Goal: Complete application form: Complete application form

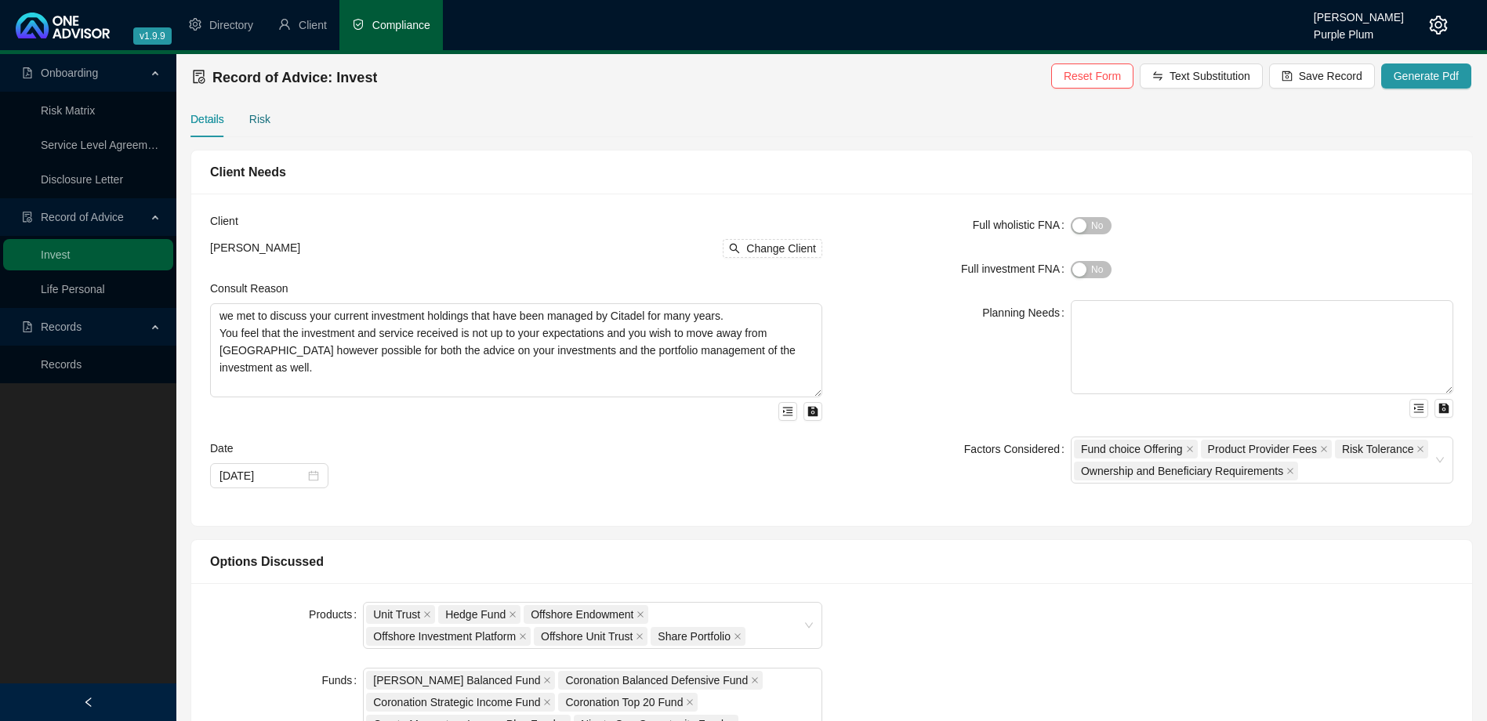
click at [252, 118] on div "Risk" at bounding box center [259, 119] width 21 height 17
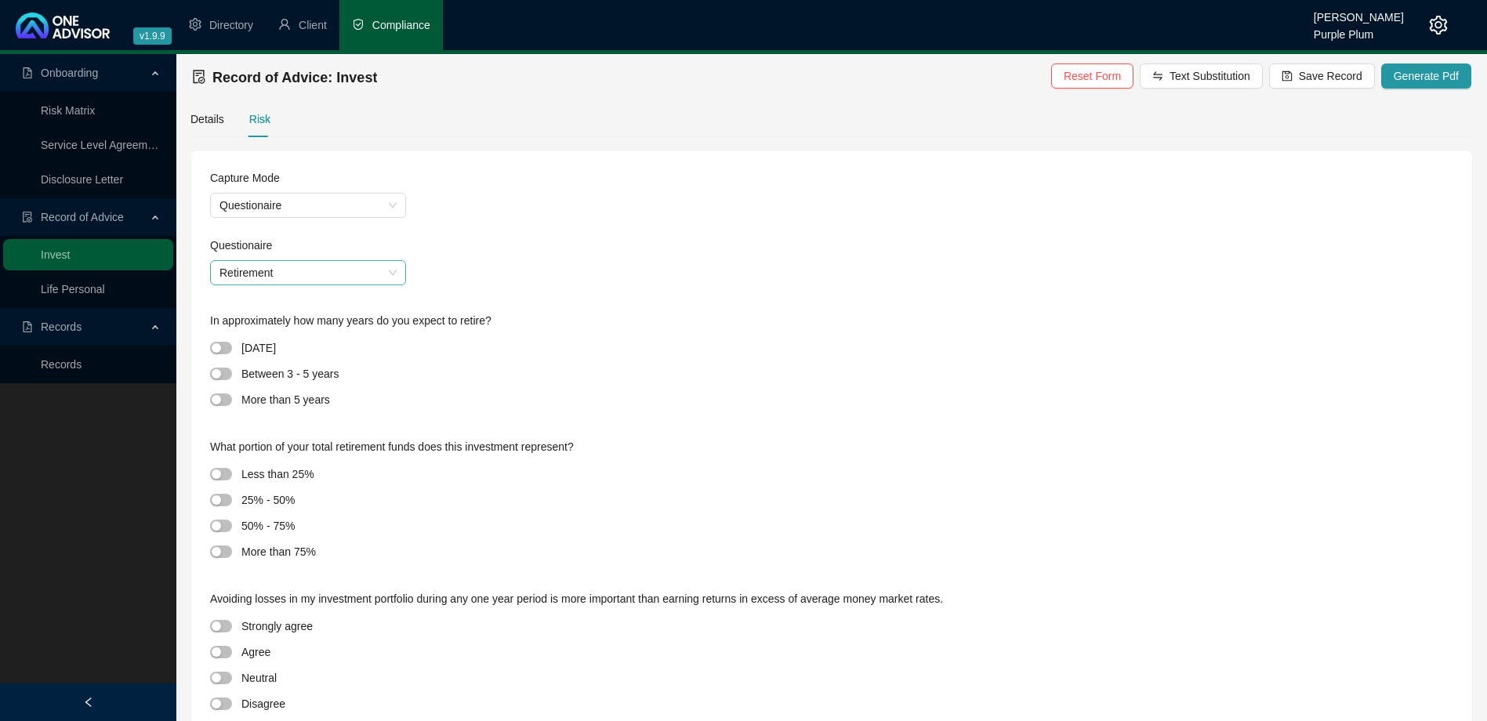
click at [289, 277] on span "Retirement" at bounding box center [308, 273] width 177 height 24
click at [281, 307] on div "Discretionary" at bounding box center [308, 304] width 171 height 17
click at [222, 397] on span "button" at bounding box center [221, 400] width 22 height 13
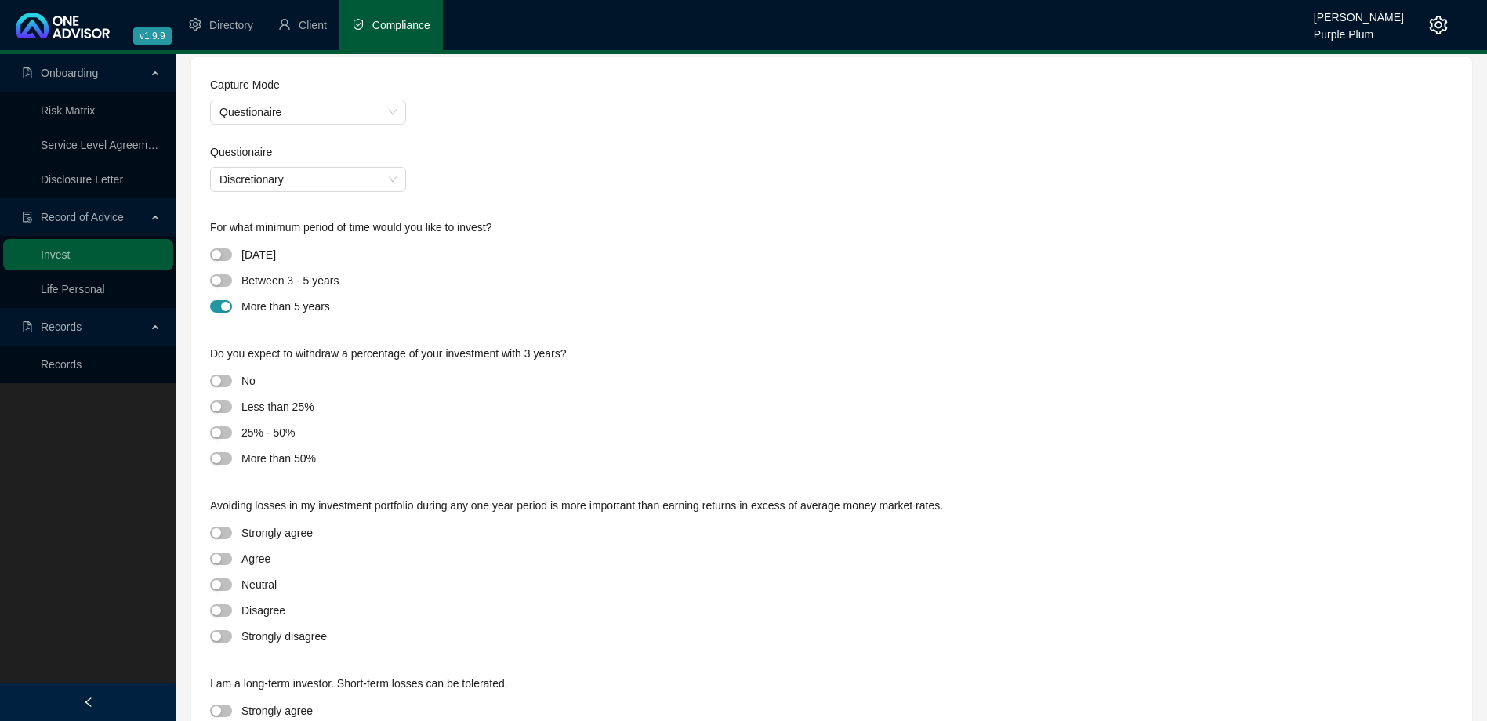
scroll to position [131, 0]
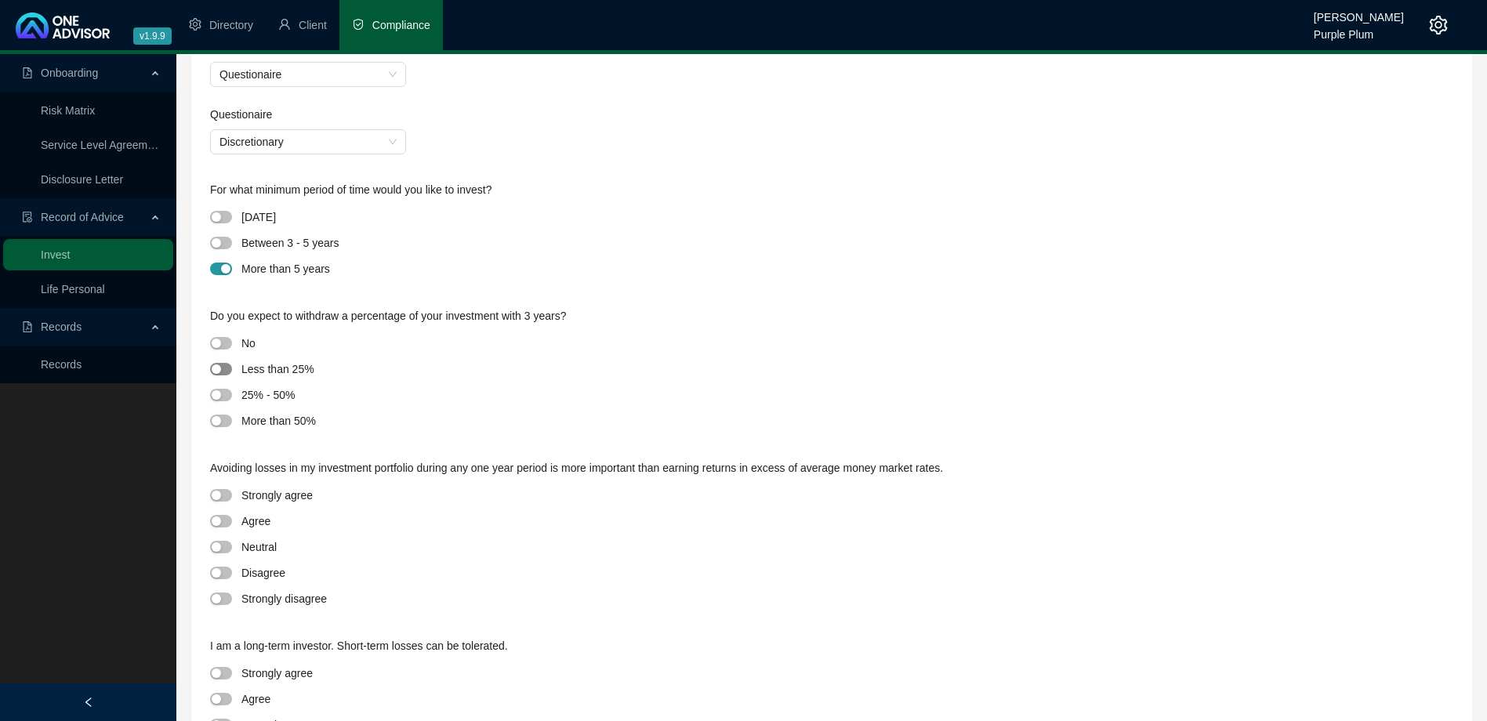
click at [221, 367] on span "button" at bounding box center [221, 369] width 22 height 13
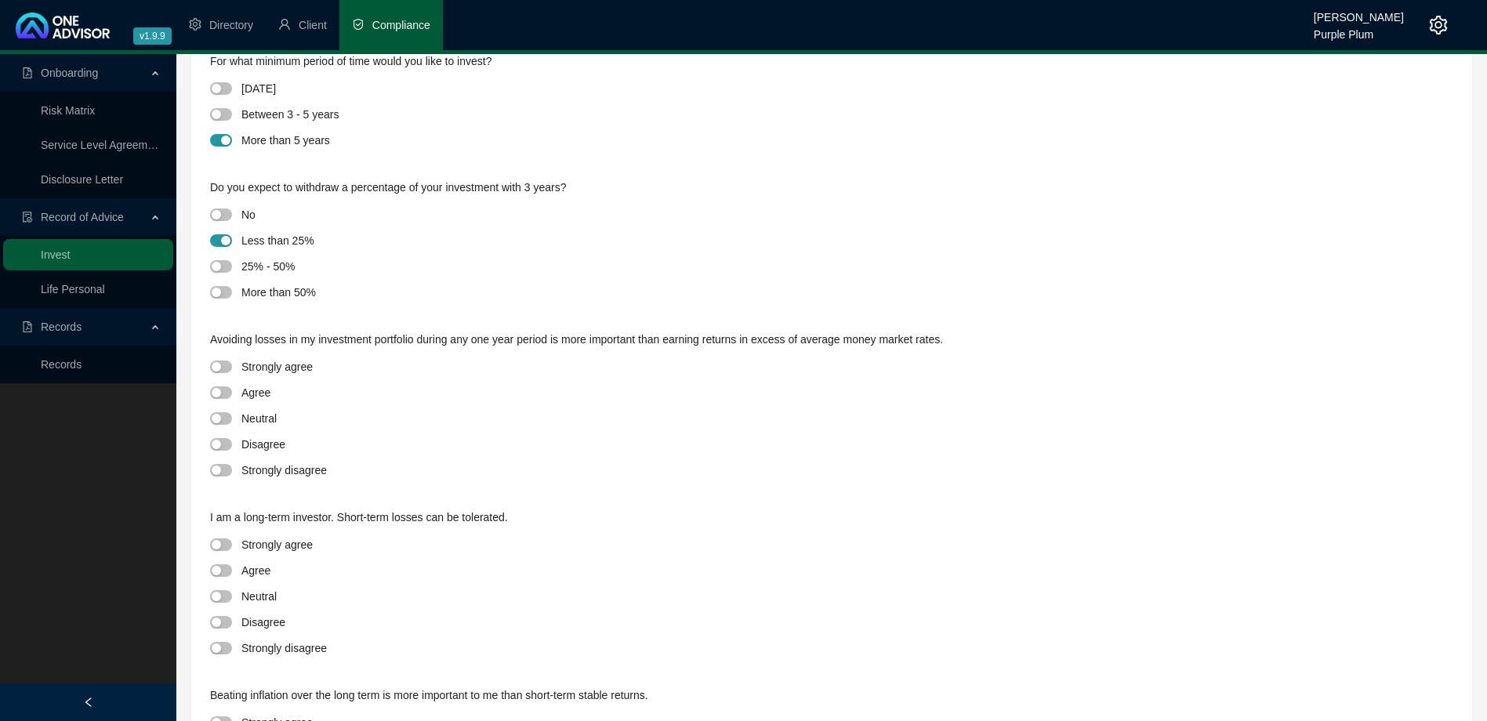
scroll to position [392, 0]
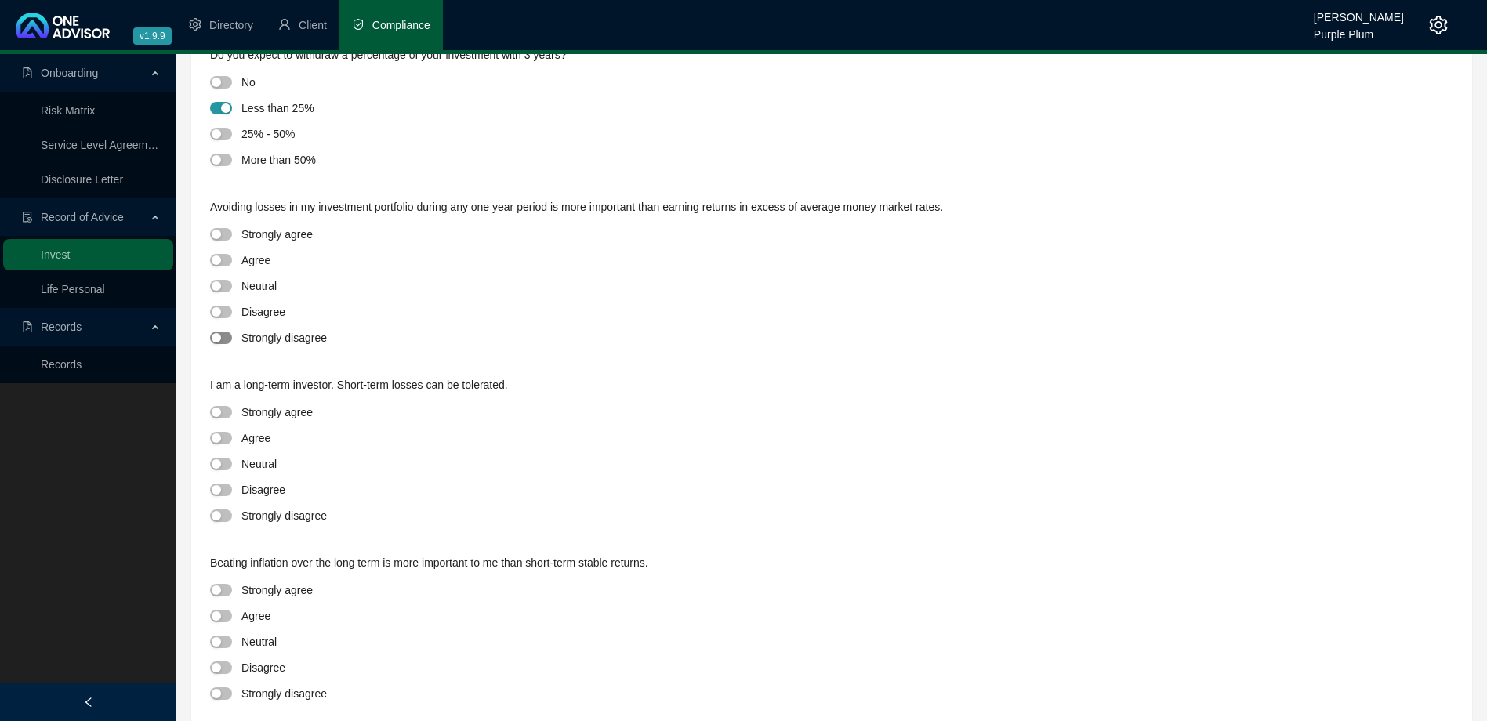
click at [218, 336] on div "button" at bounding box center [216, 337] width 9 height 9
click at [220, 414] on div "button" at bounding box center [216, 412] width 9 height 9
click at [218, 615] on div "button" at bounding box center [216, 616] width 9 height 9
click at [221, 586] on span "button" at bounding box center [221, 590] width 22 height 13
click at [221, 442] on span "button" at bounding box center [221, 438] width 22 height 13
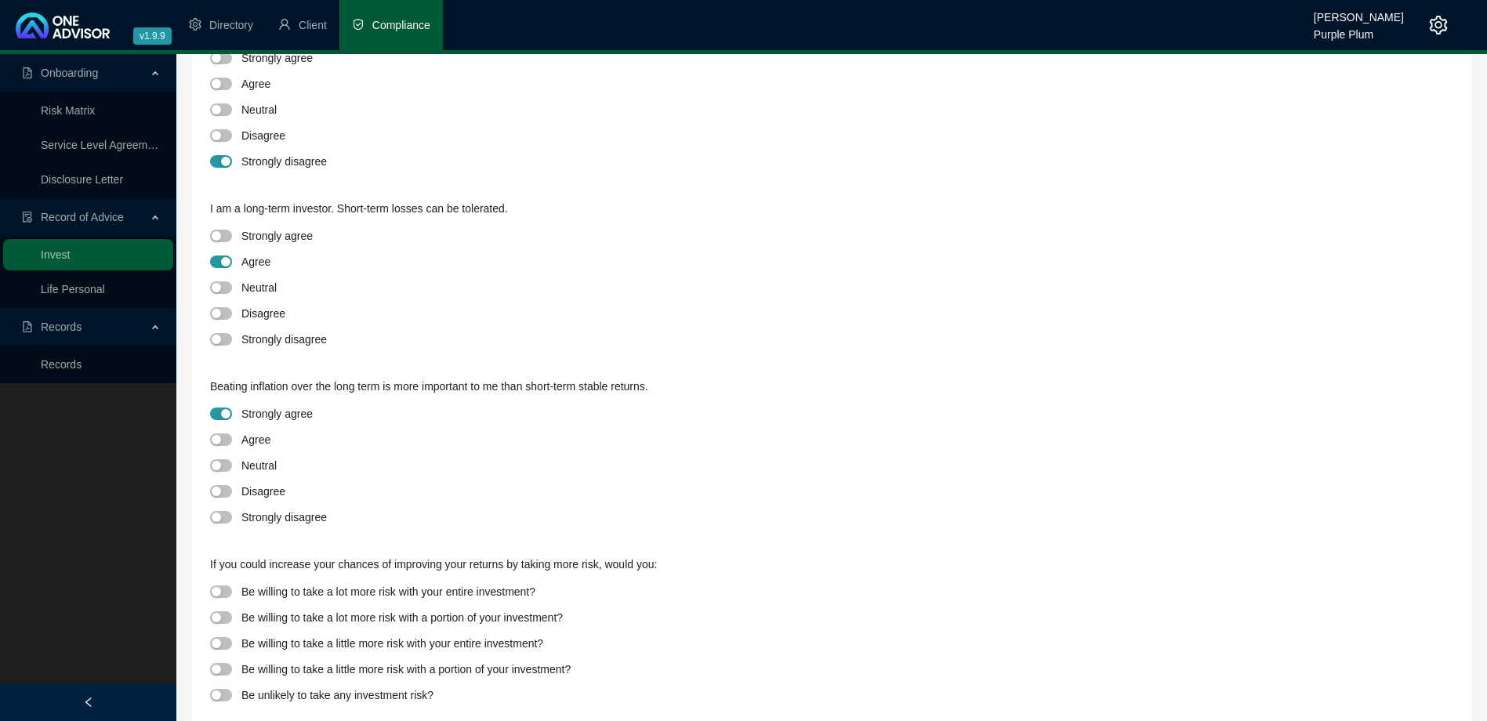
scroll to position [593, 0]
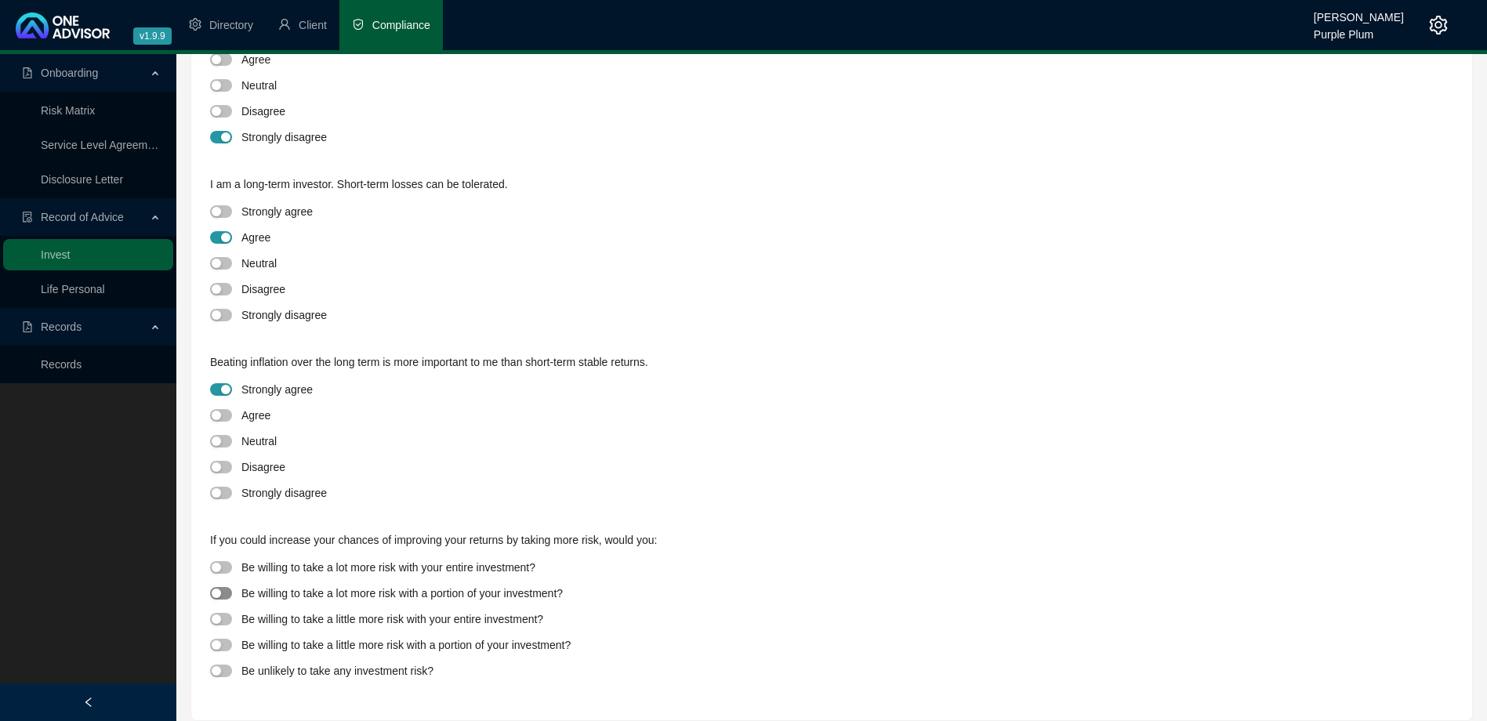
click at [219, 597] on div "button" at bounding box center [216, 593] width 9 height 9
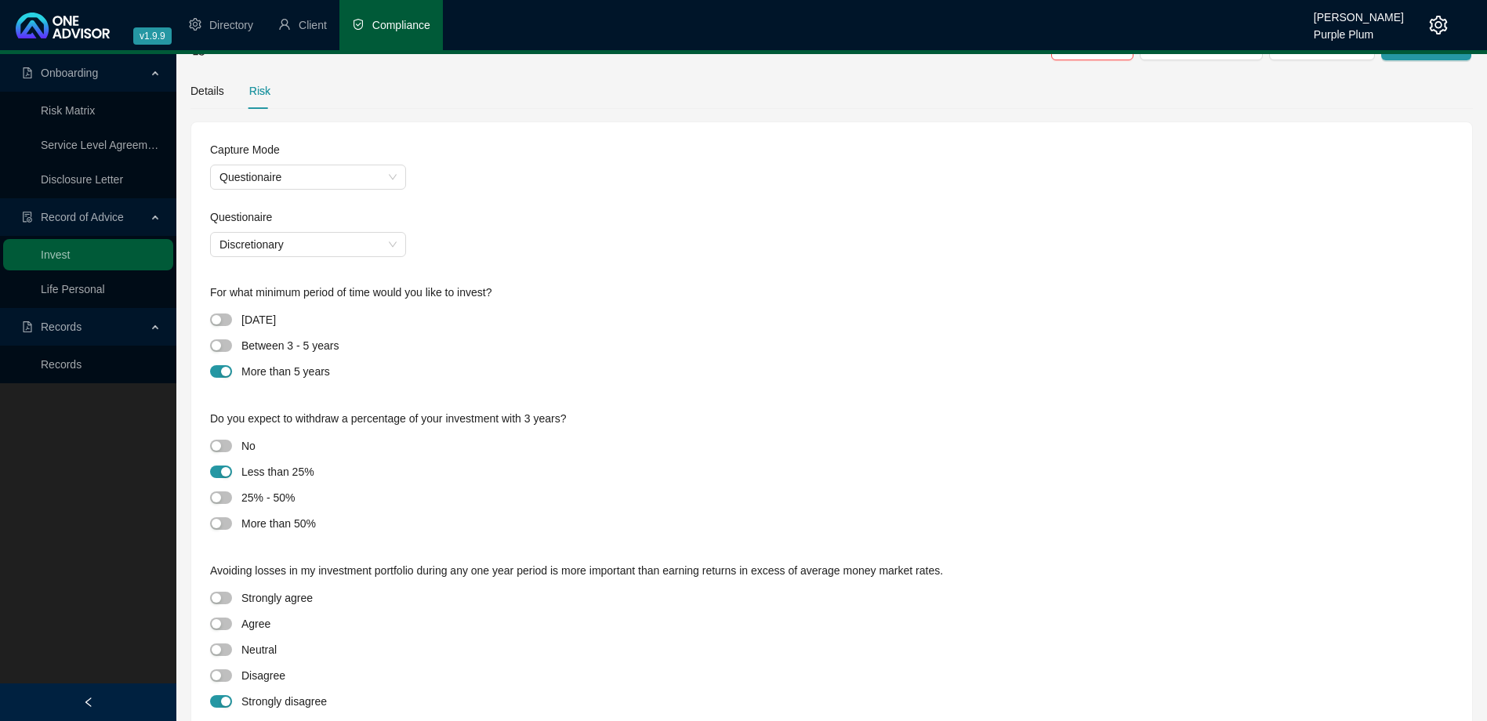
scroll to position [0, 0]
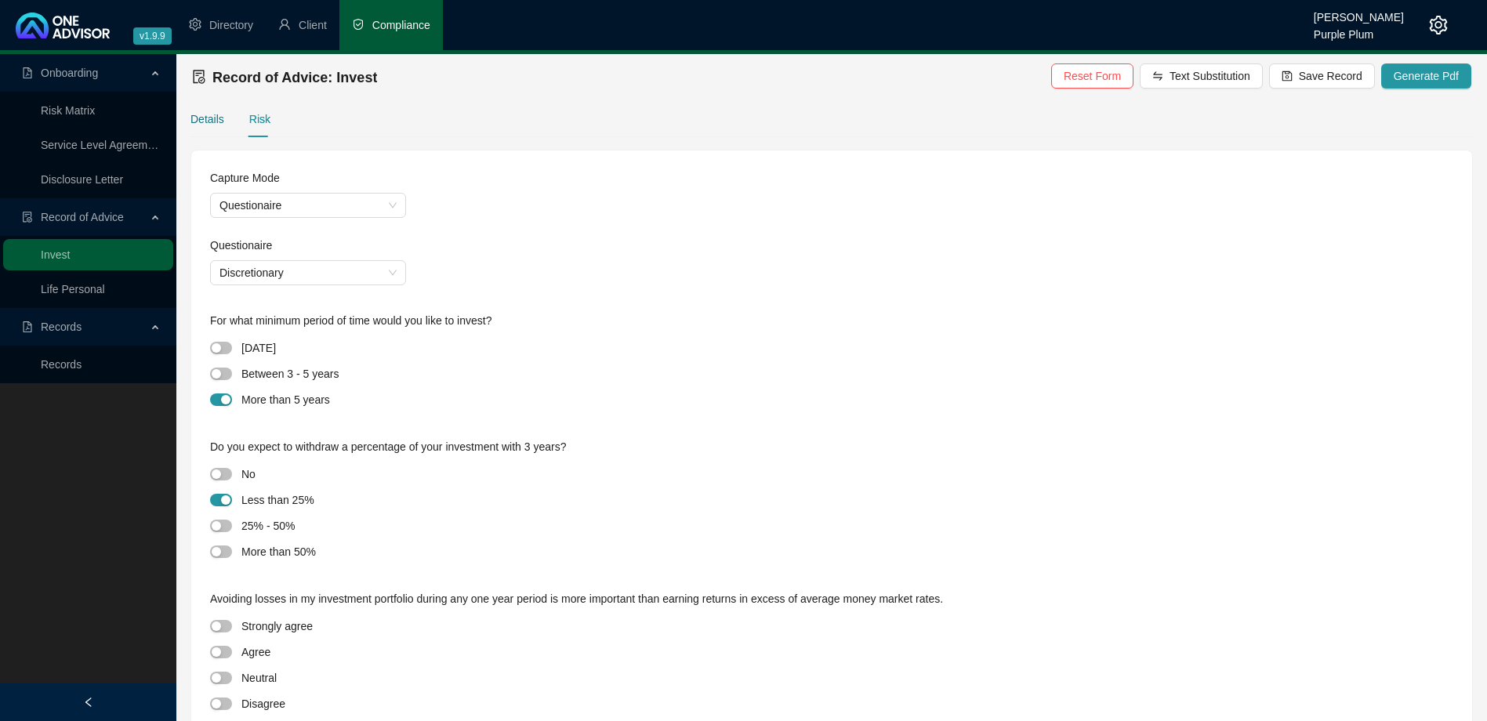
click at [202, 122] on div "Details" at bounding box center [208, 119] width 34 height 17
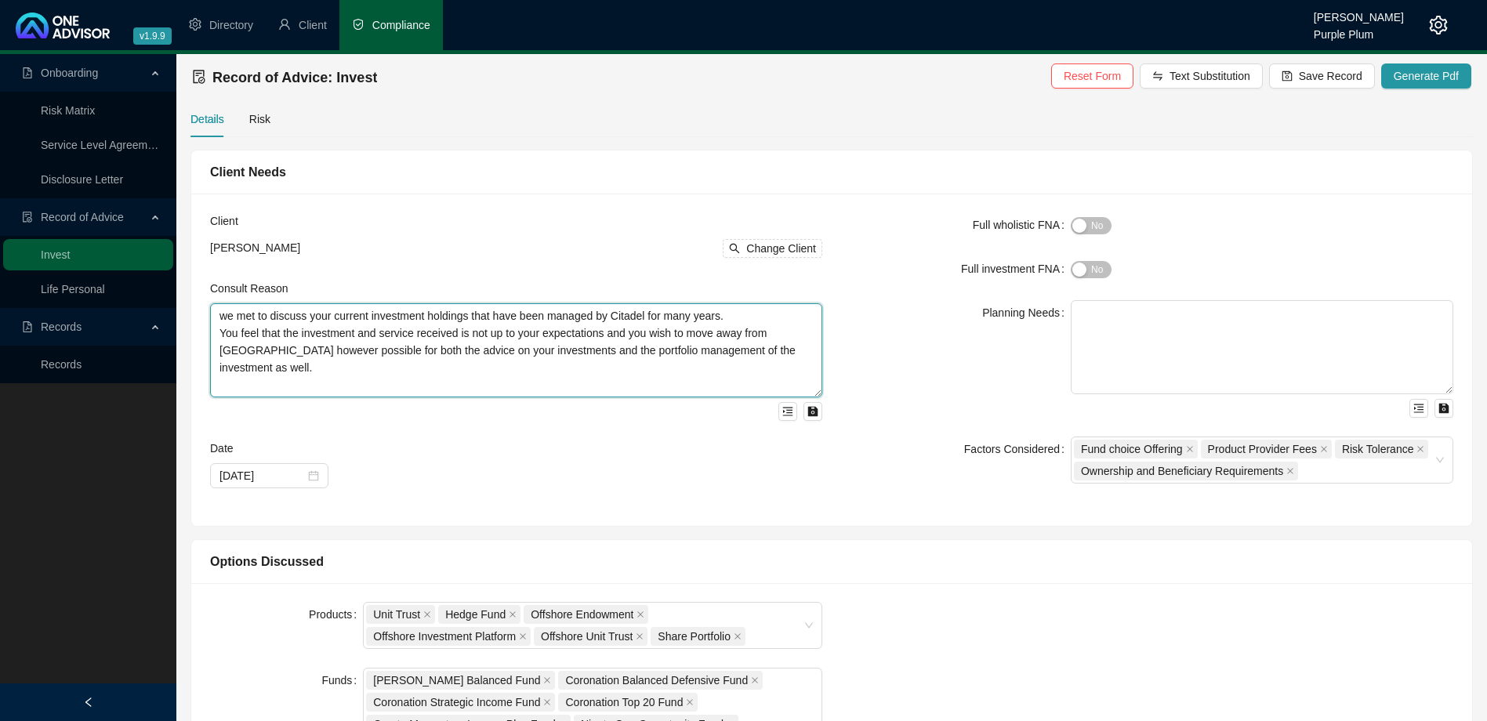
drag, startPoint x: 228, startPoint y: 318, endPoint x: 255, endPoint y: 331, distance: 29.8
click at [227, 318] on textarea "we met to discuss your current investment holdings that have been managed by Ci…" at bounding box center [516, 350] width 612 height 94
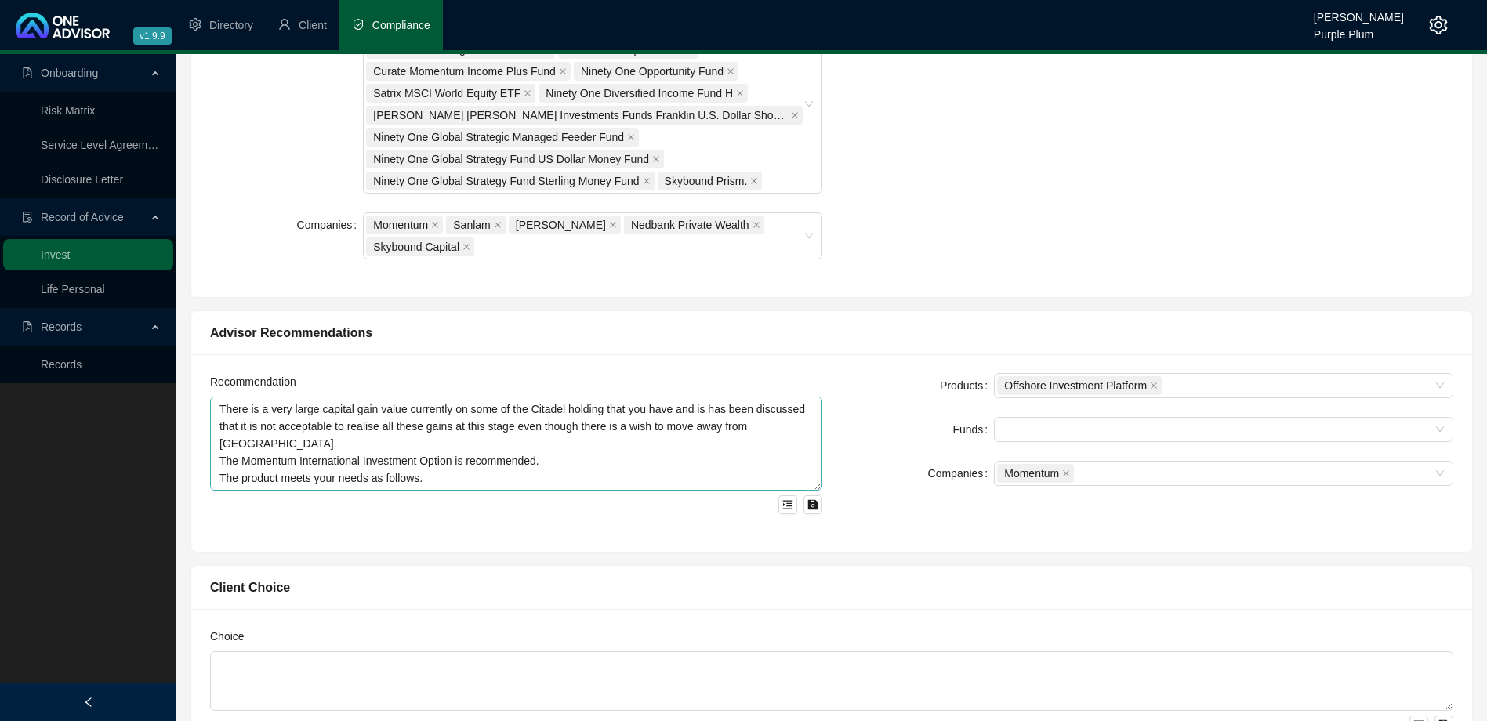
type textarea "We met to discuss your current investment holdings that have been managed by Ci…"
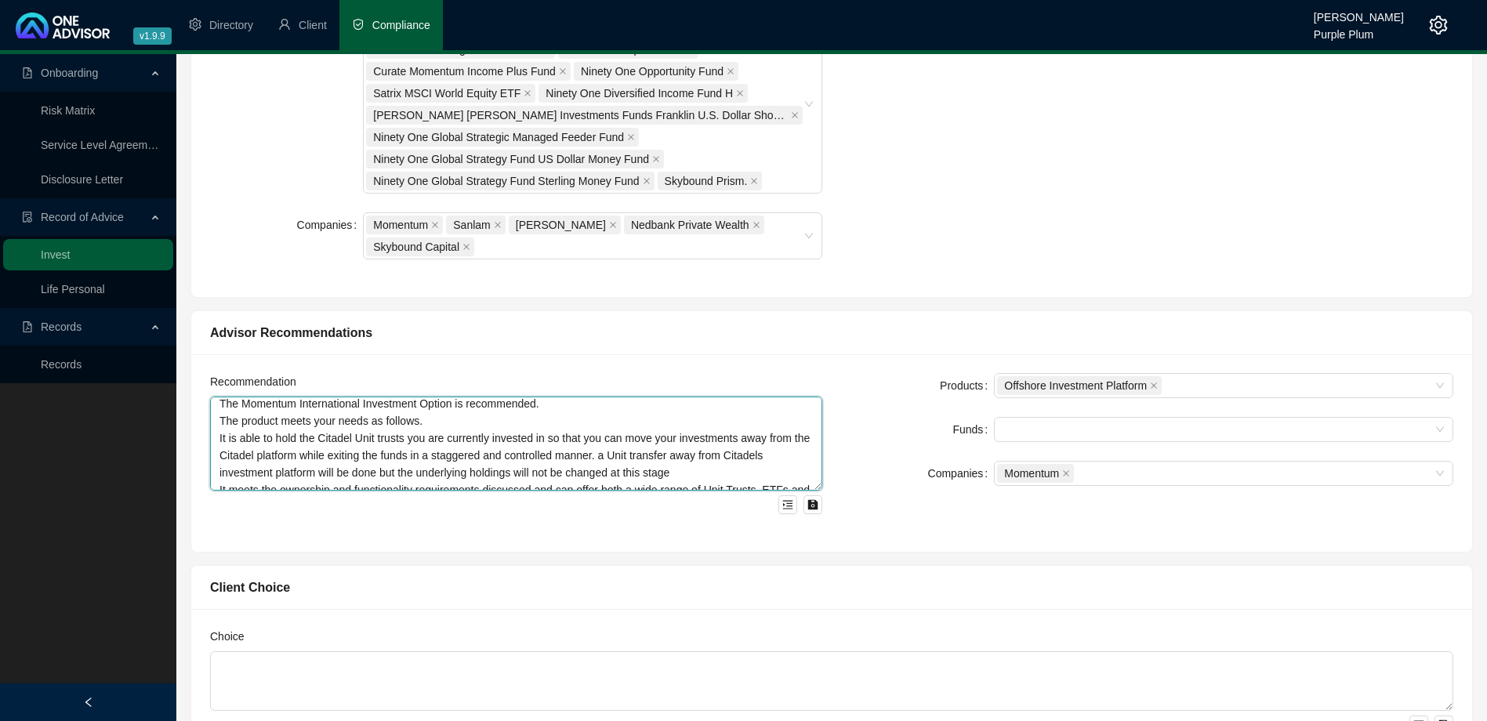
scroll to position [64, 0]
click at [623, 433] on textarea "There is a very large capital gain value currently on some of the Citadel holdi…" at bounding box center [516, 444] width 612 height 94
click at [639, 437] on textarea "There is a very large capital gain value currently on some of the Citadel holdi…" at bounding box center [516, 444] width 612 height 94
click at [697, 447] on textarea "There is a very large capital gain value currently on some of the Citadel holdi…" at bounding box center [516, 444] width 612 height 94
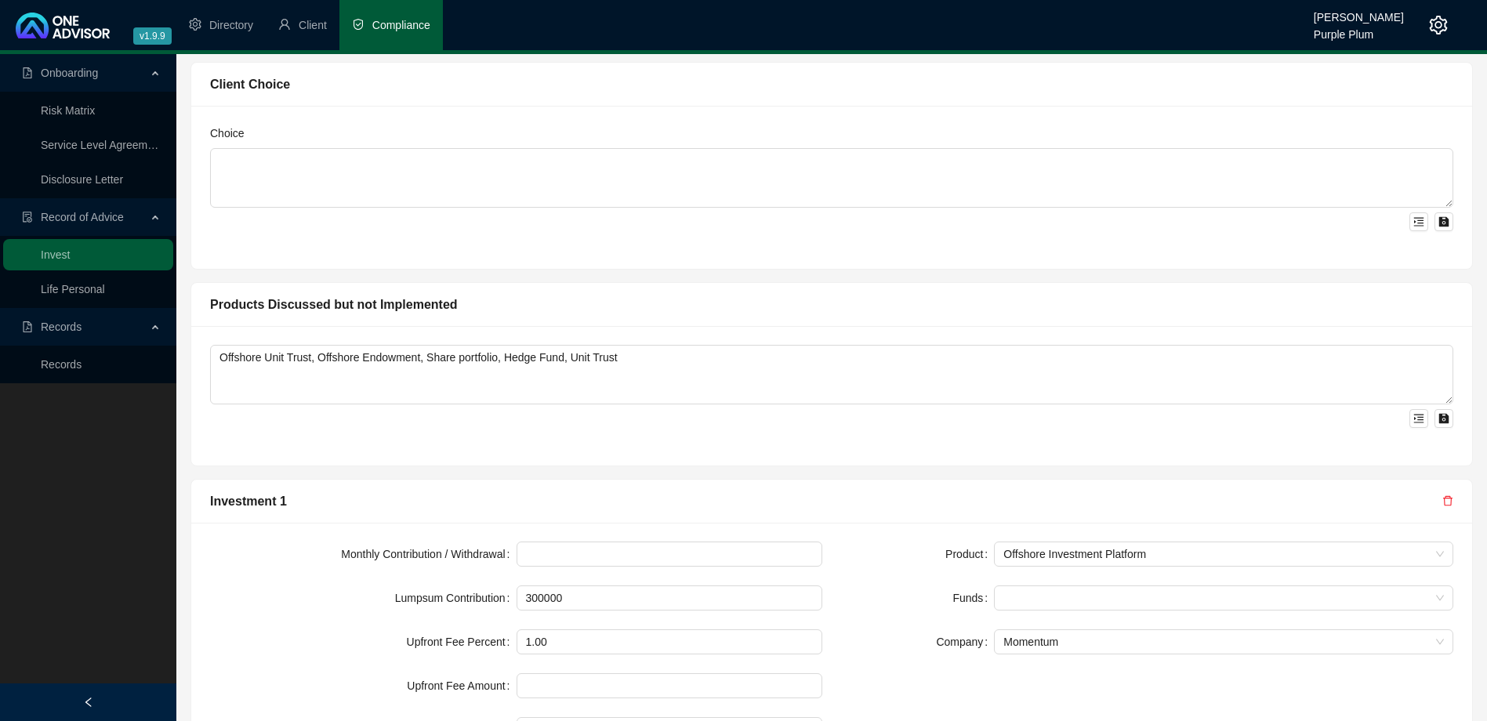
scroll to position [1285, 0]
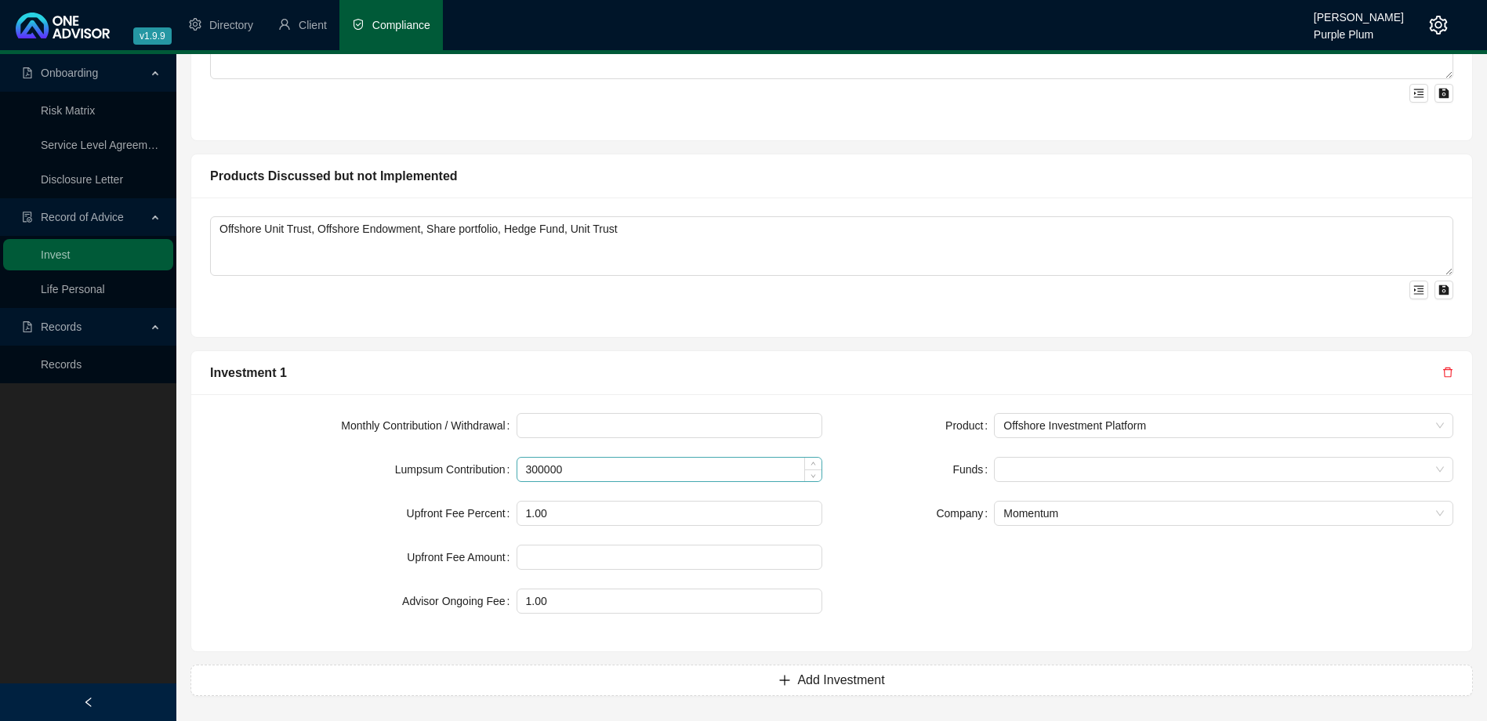
type textarea "There is a very large capital gain value currently on some of the Citadel holdi…"
drag, startPoint x: 575, startPoint y: 467, endPoint x: 486, endPoint y: 466, distance: 89.4
click at [486, 466] on div "Lumpsum Contribution 300000" at bounding box center [516, 469] width 612 height 25
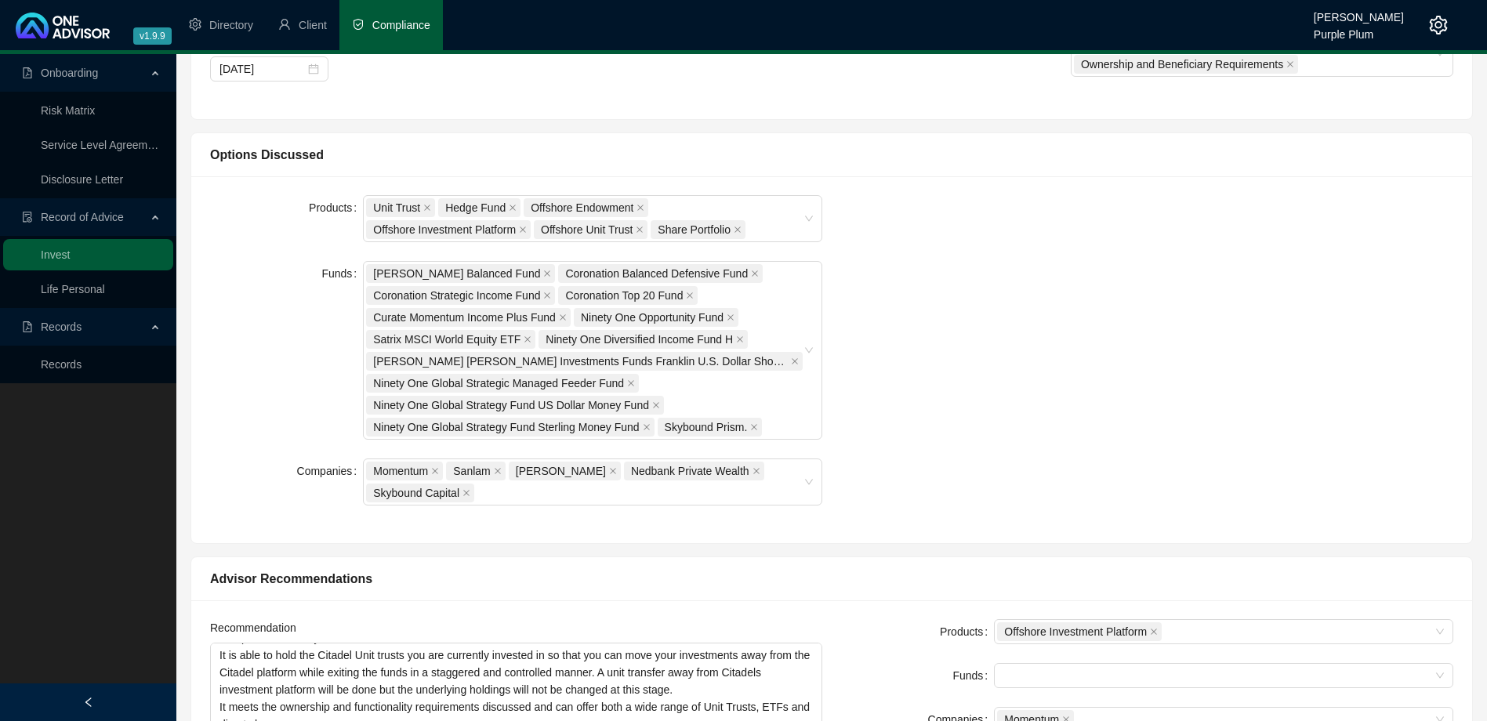
scroll to position [370, 0]
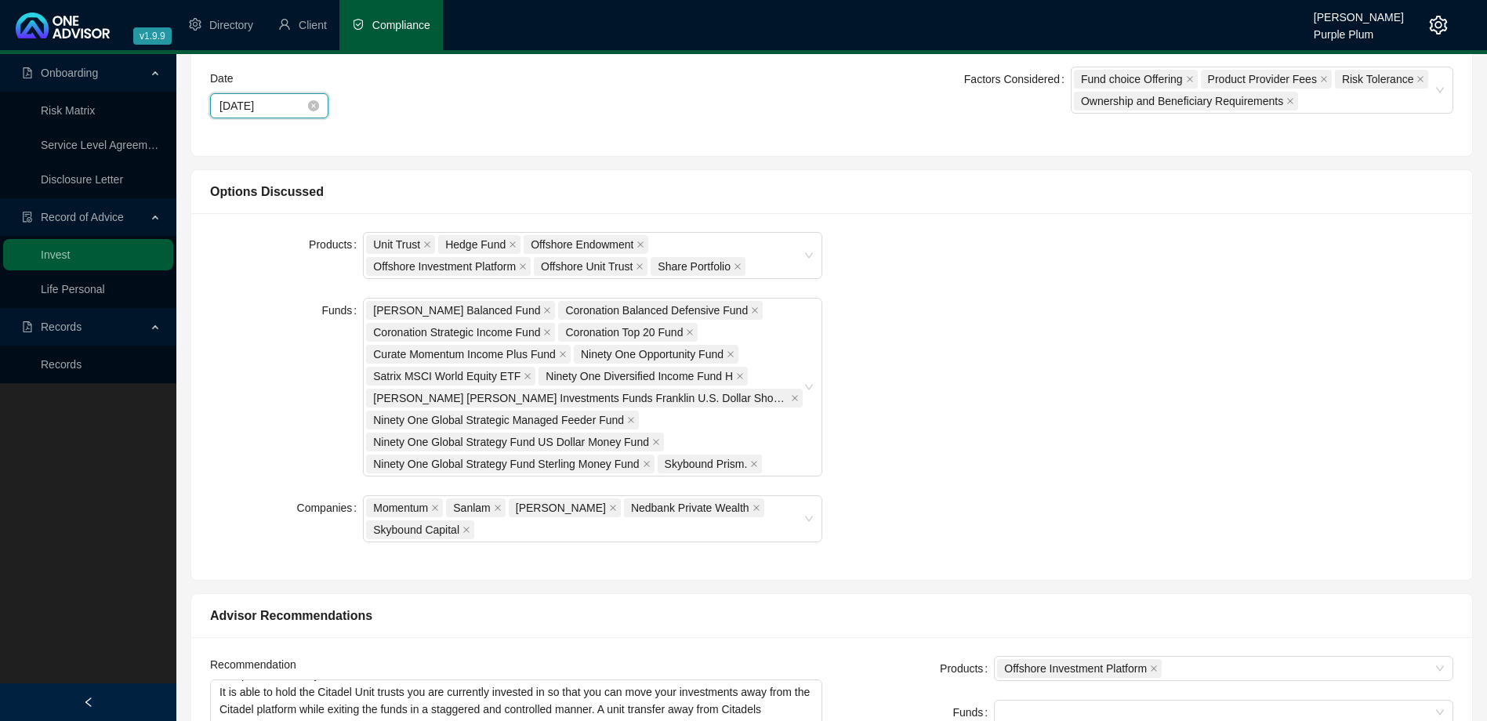
click at [240, 100] on input "[DATE]" at bounding box center [262, 105] width 85 height 17
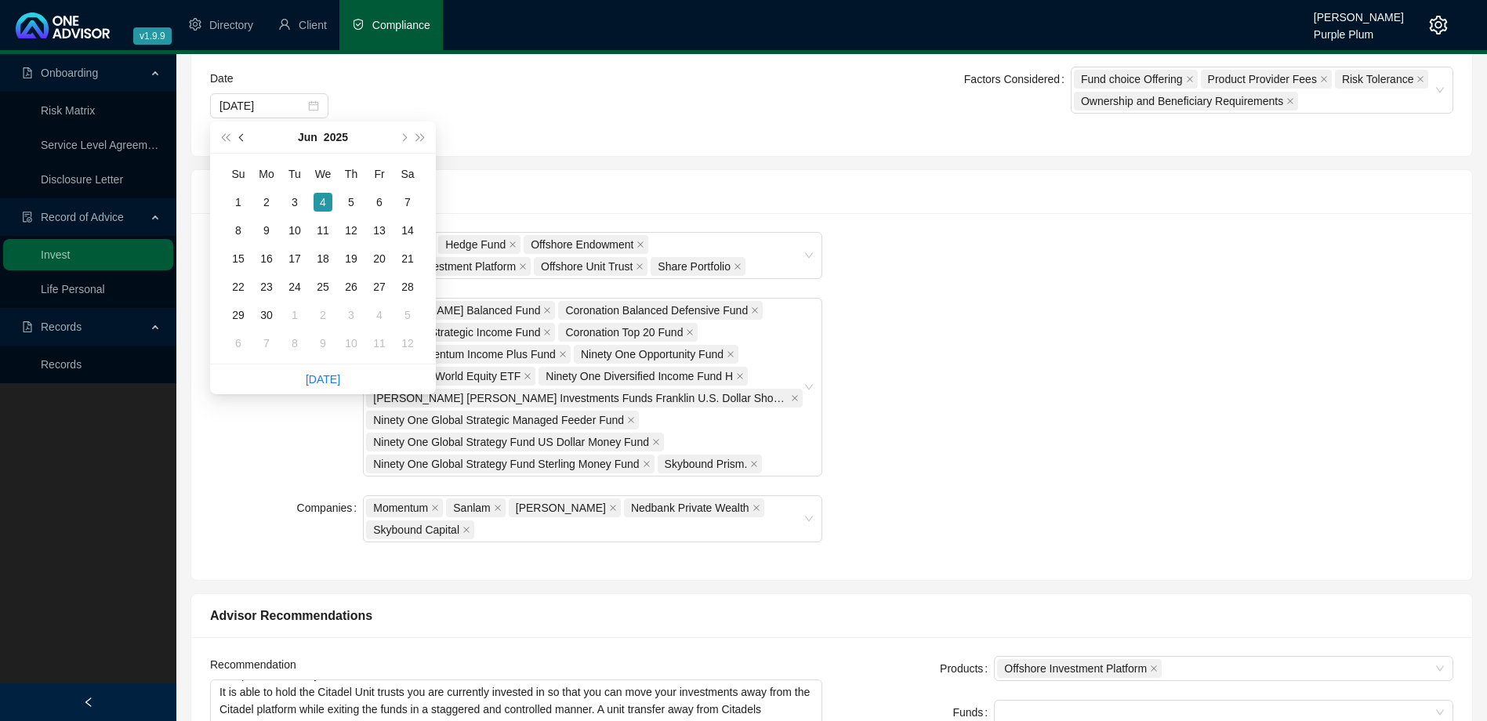
click at [244, 135] on span "prev-year" at bounding box center [243, 137] width 8 height 8
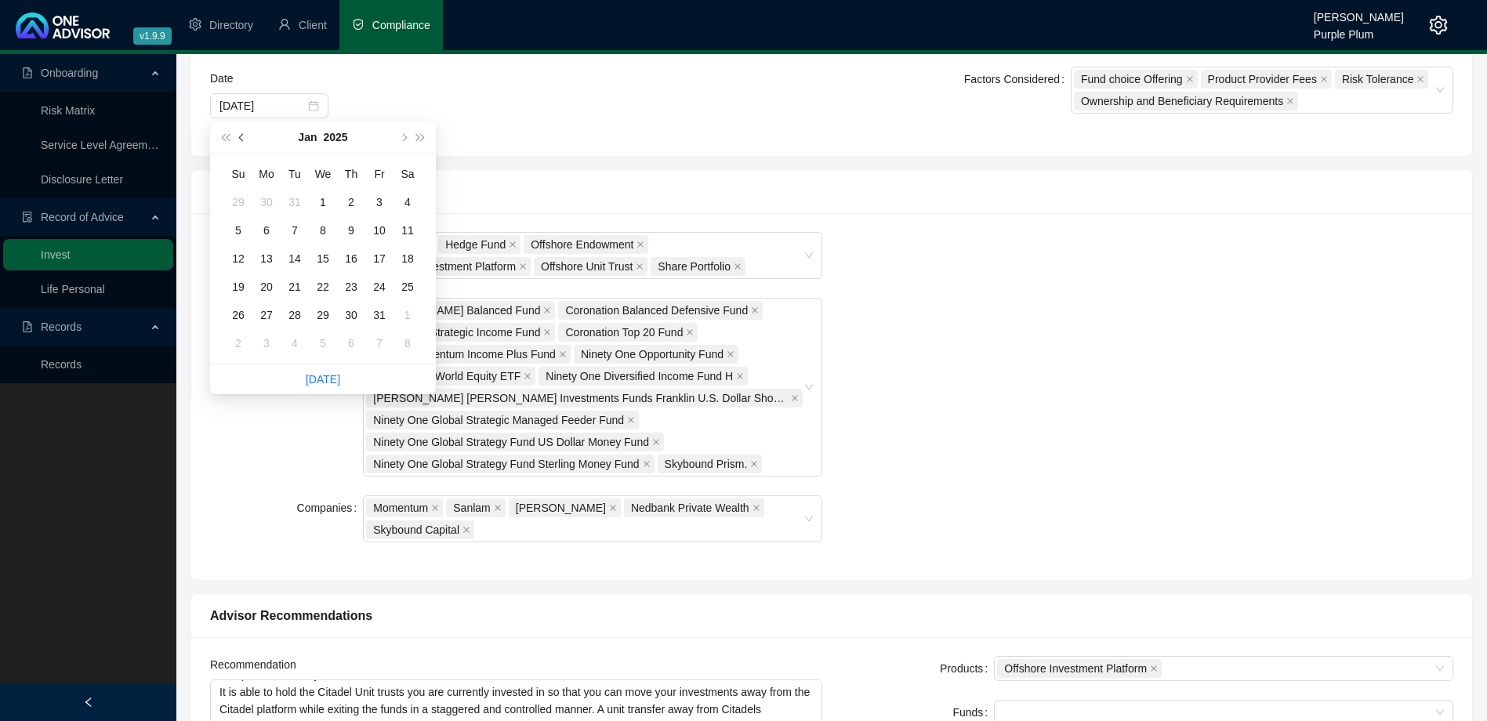
click at [244, 135] on span "prev-year" at bounding box center [243, 137] width 8 height 8
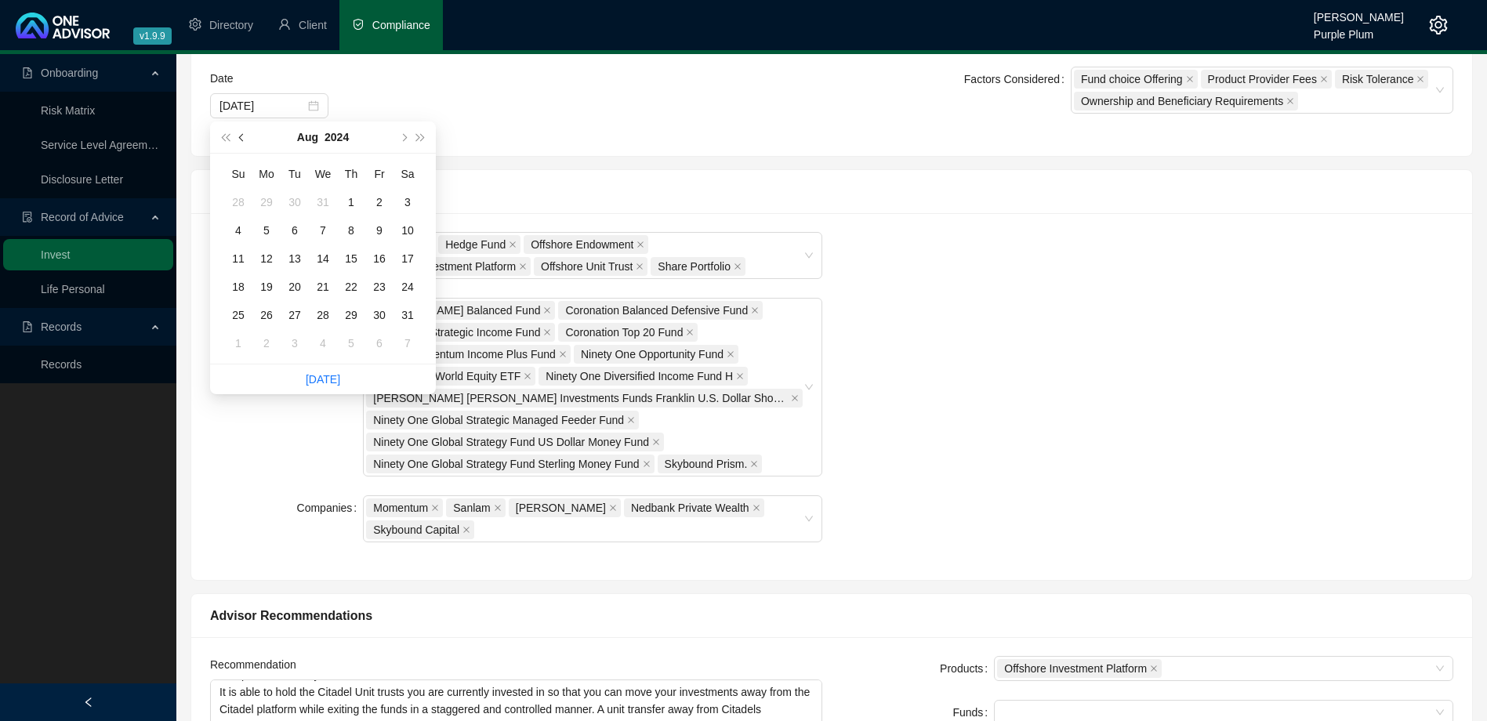
click at [244, 135] on span "prev-year" at bounding box center [243, 137] width 8 height 8
click at [398, 132] on button "next-year" at bounding box center [402, 137] width 17 height 31
click at [330, 230] on div "10" at bounding box center [323, 230] width 19 height 19
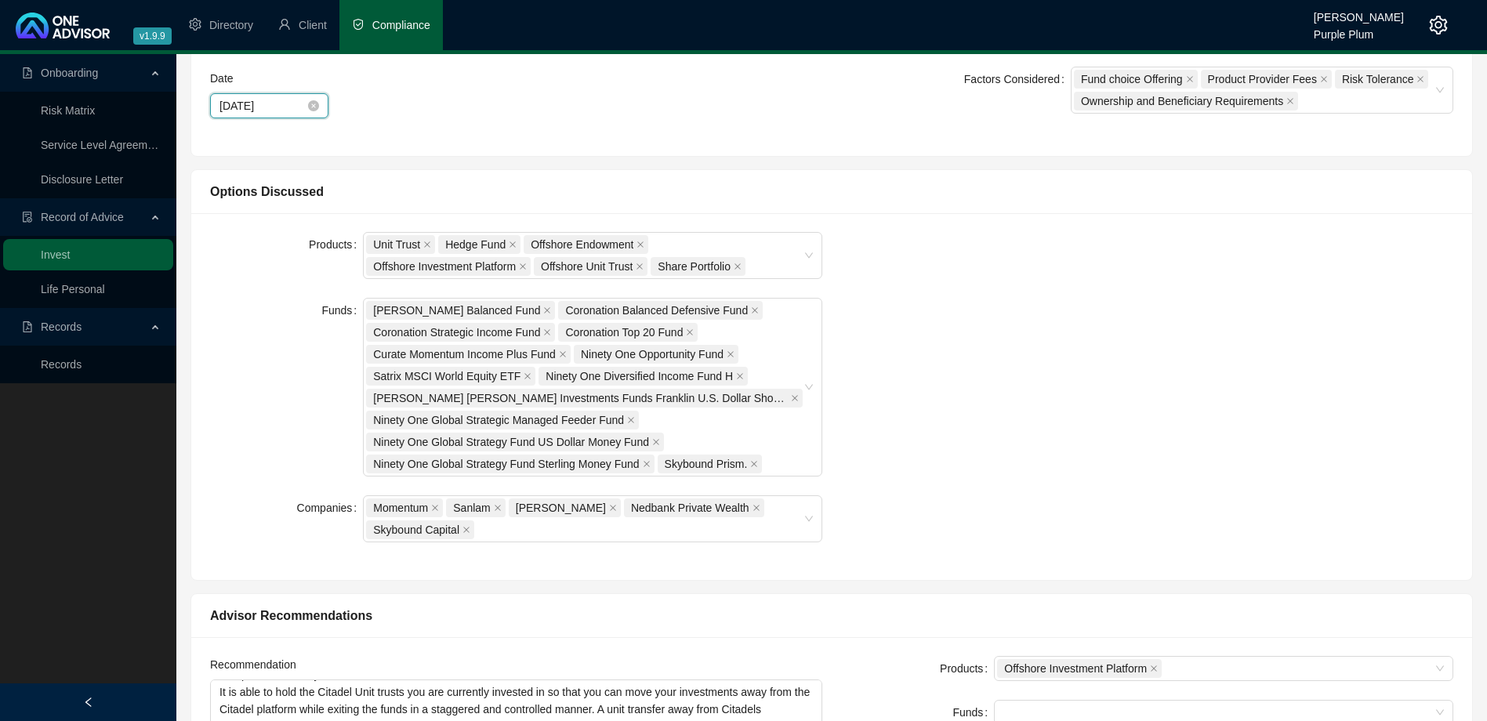
click at [292, 109] on input "[DATE]" at bounding box center [262, 105] width 85 height 17
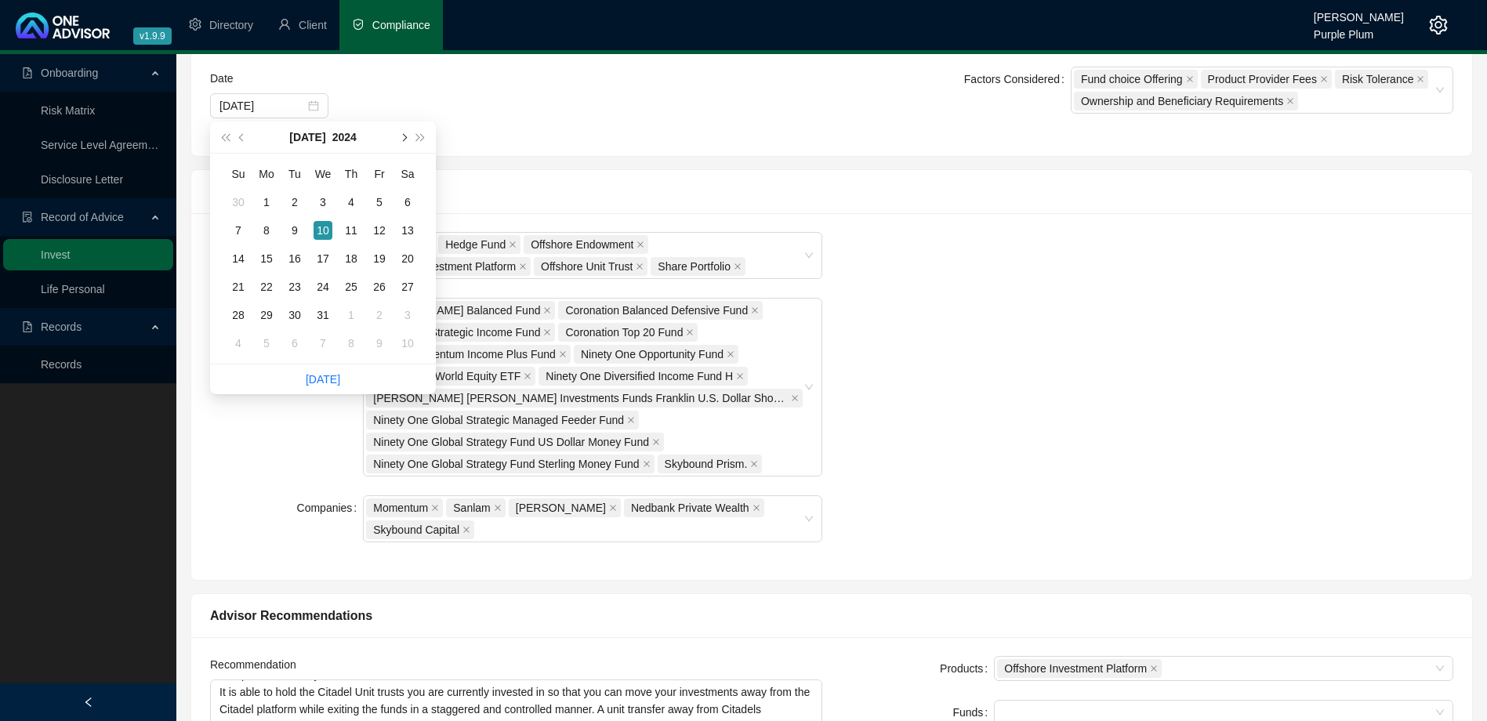
click at [402, 134] on span "next-year" at bounding box center [403, 137] width 8 height 8
type input "[DATE]"
click at [324, 280] on div "21" at bounding box center [323, 287] width 19 height 19
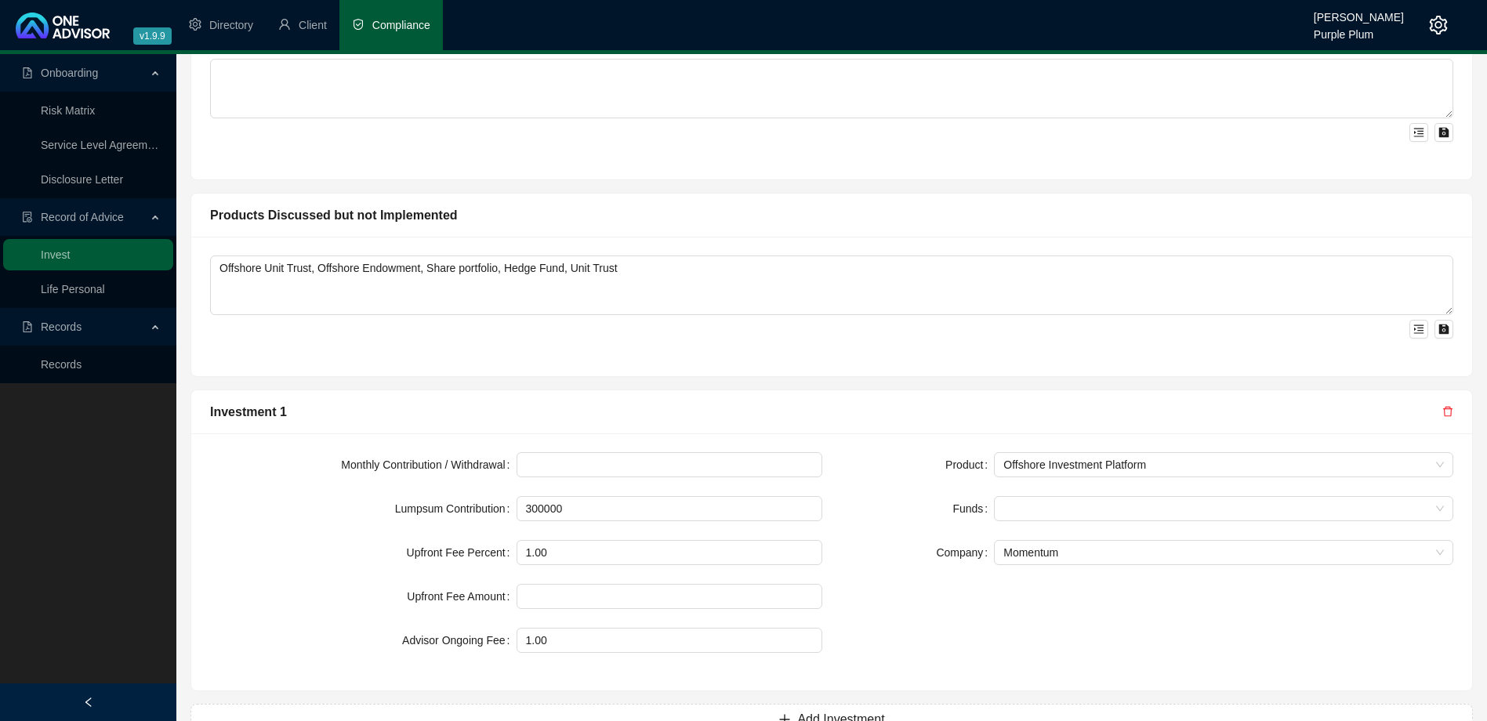
scroll to position [1285, 0]
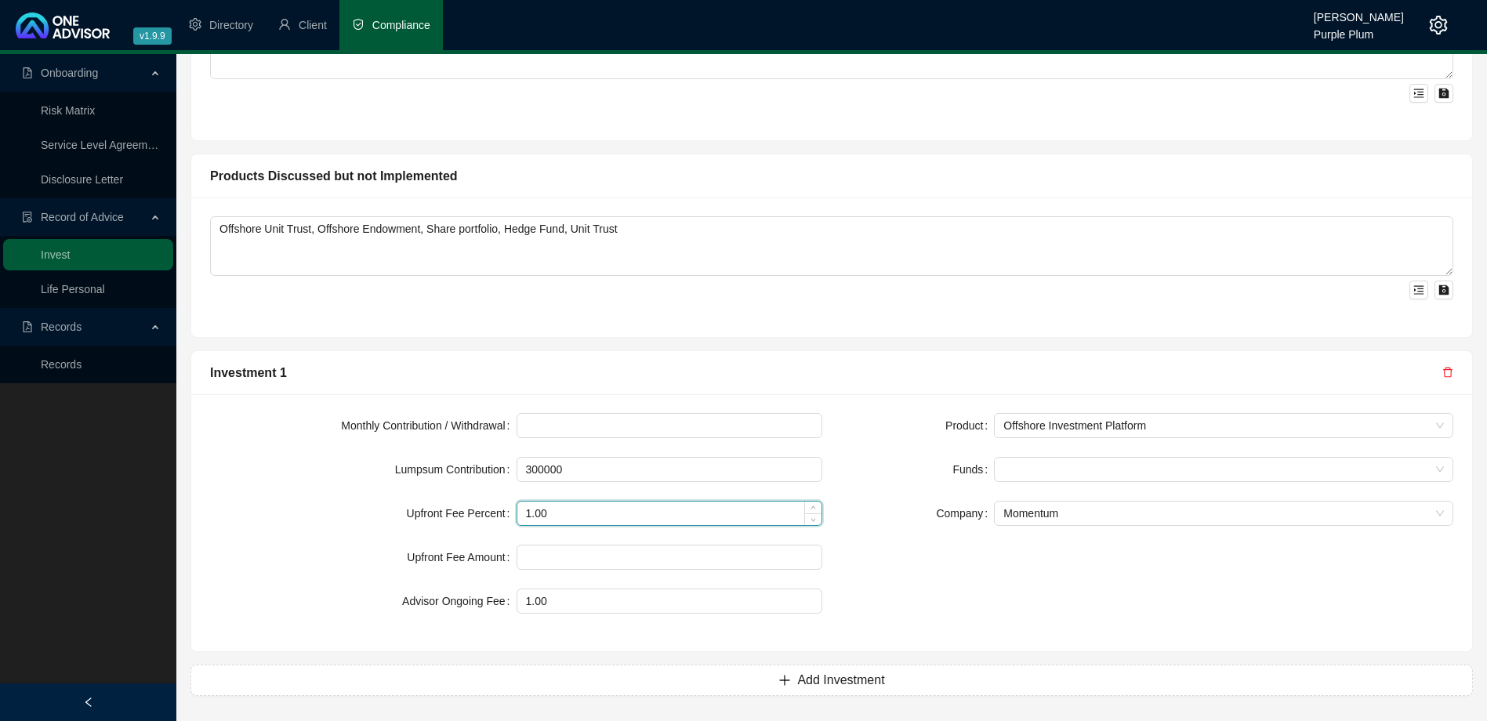
click at [524, 512] on input "1.00" at bounding box center [669, 514] width 305 height 24
type input "2.00"
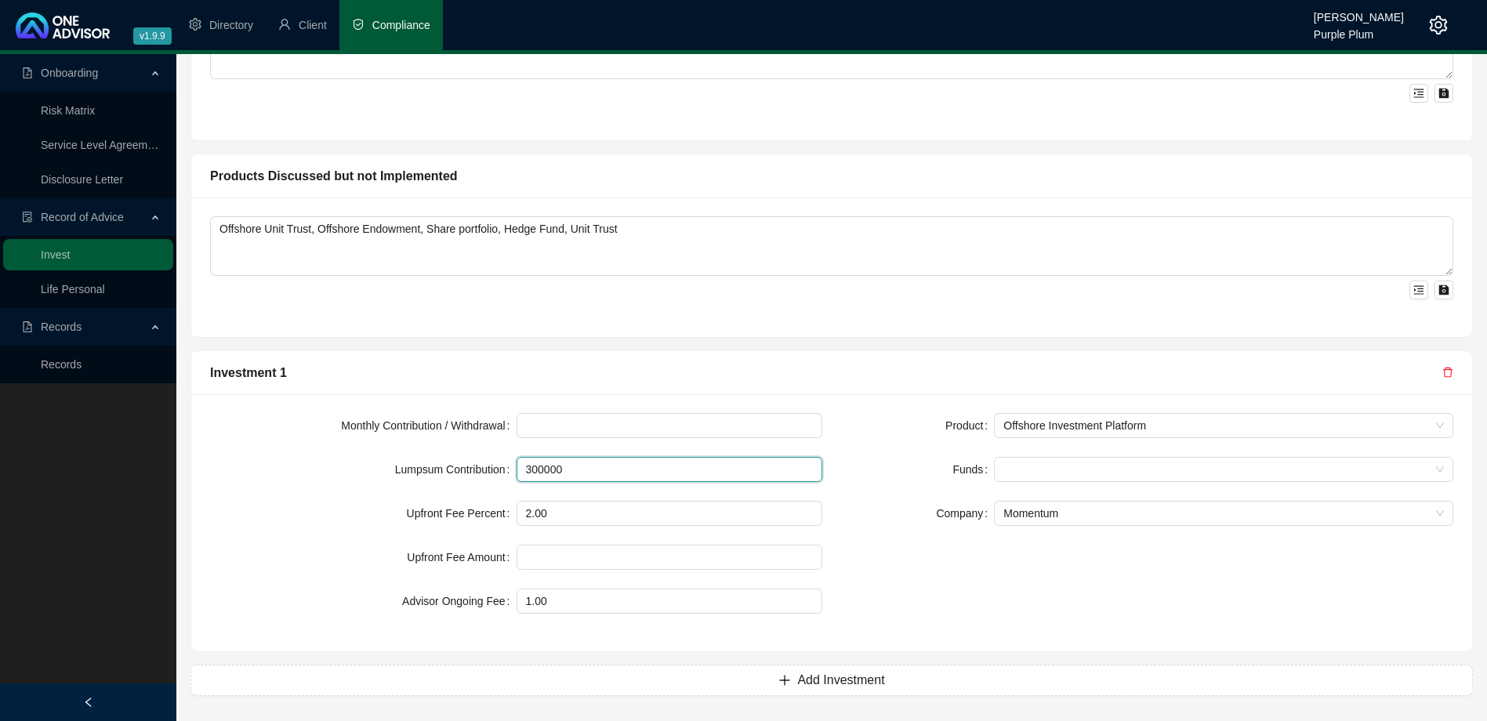
drag, startPoint x: 563, startPoint y: 470, endPoint x: 481, endPoint y: 470, distance: 82.3
click at [481, 470] on div "Lumpsum Contribution 300000" at bounding box center [516, 469] width 612 height 25
type input "1600000"
click at [547, 471] on input "1600000" at bounding box center [669, 470] width 305 height 24
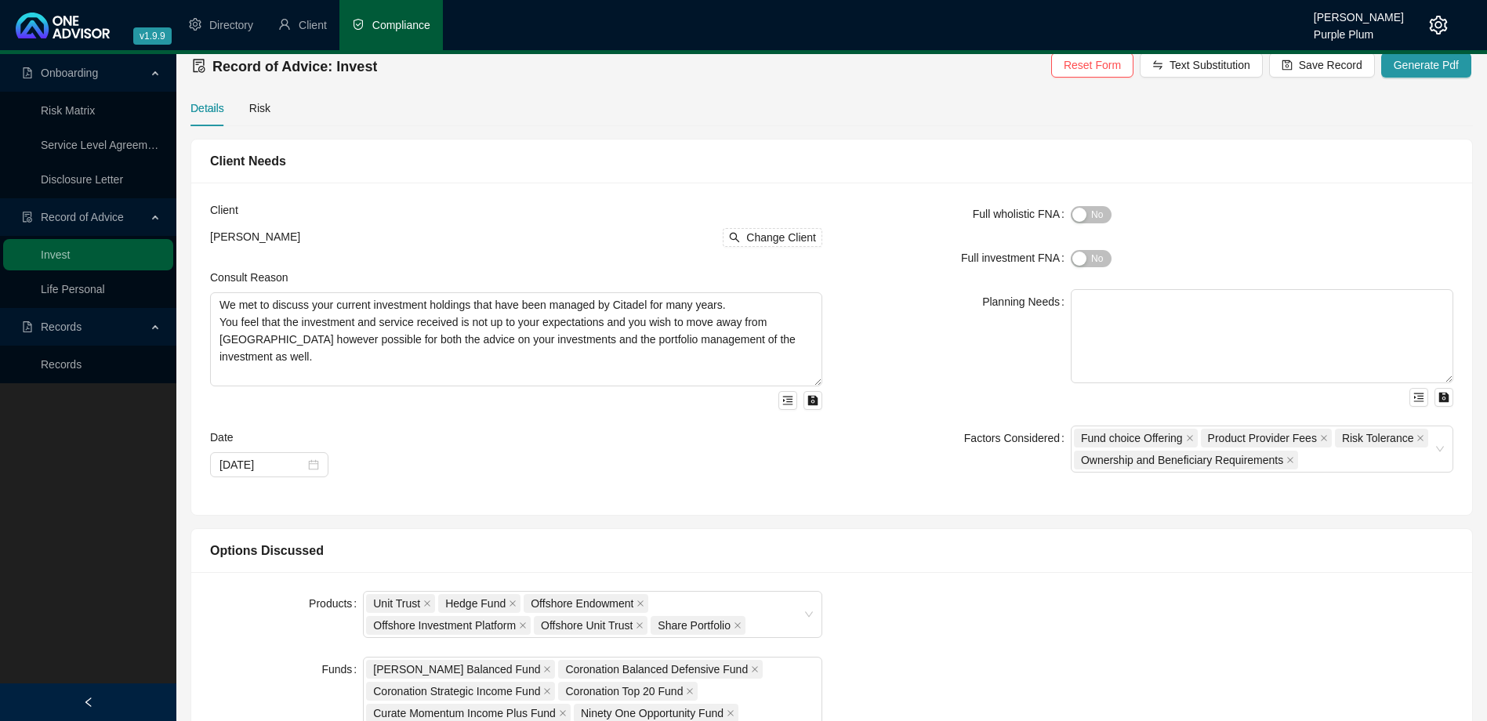
scroll to position [0, 0]
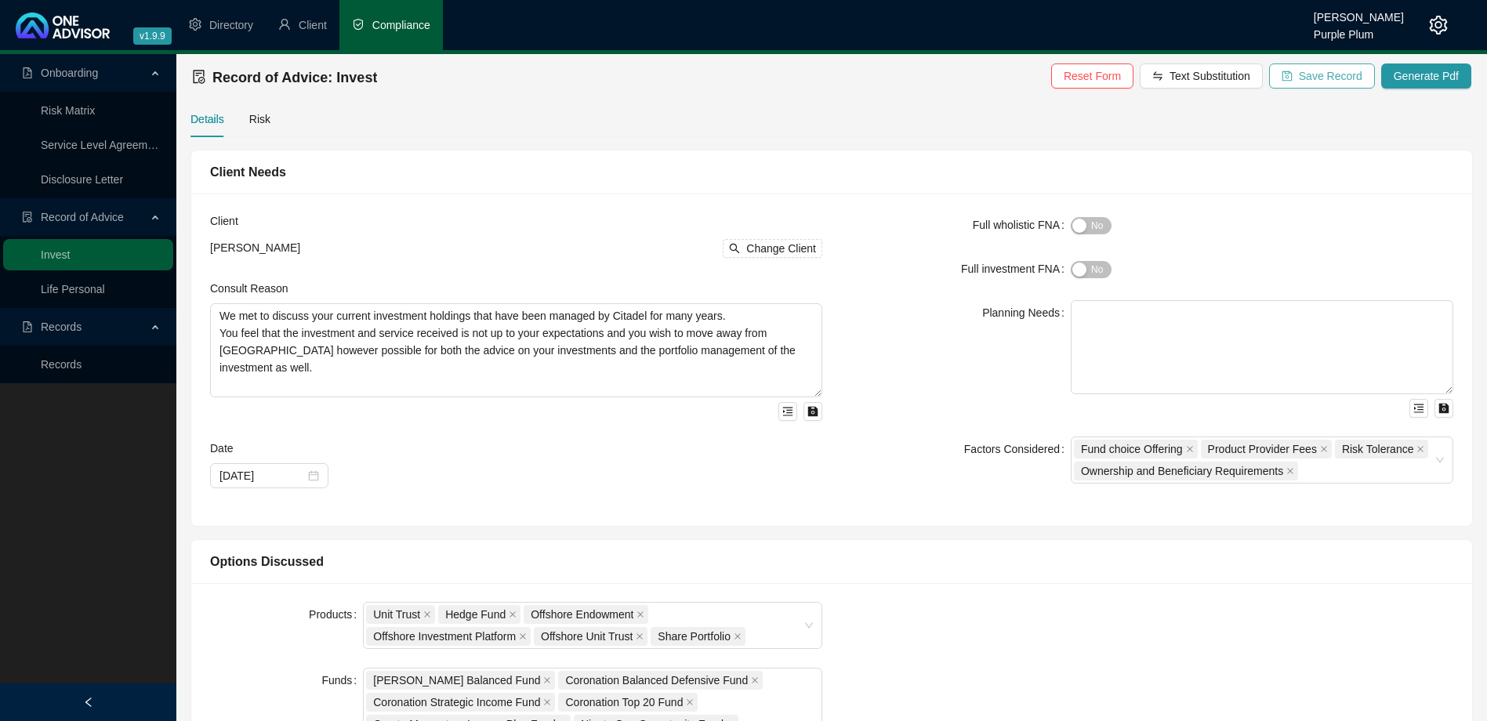
click at [1345, 75] on span "Save Record" at bounding box center [1331, 75] width 64 height 17
click at [1410, 72] on span "Generate Pdf" at bounding box center [1426, 75] width 65 height 17
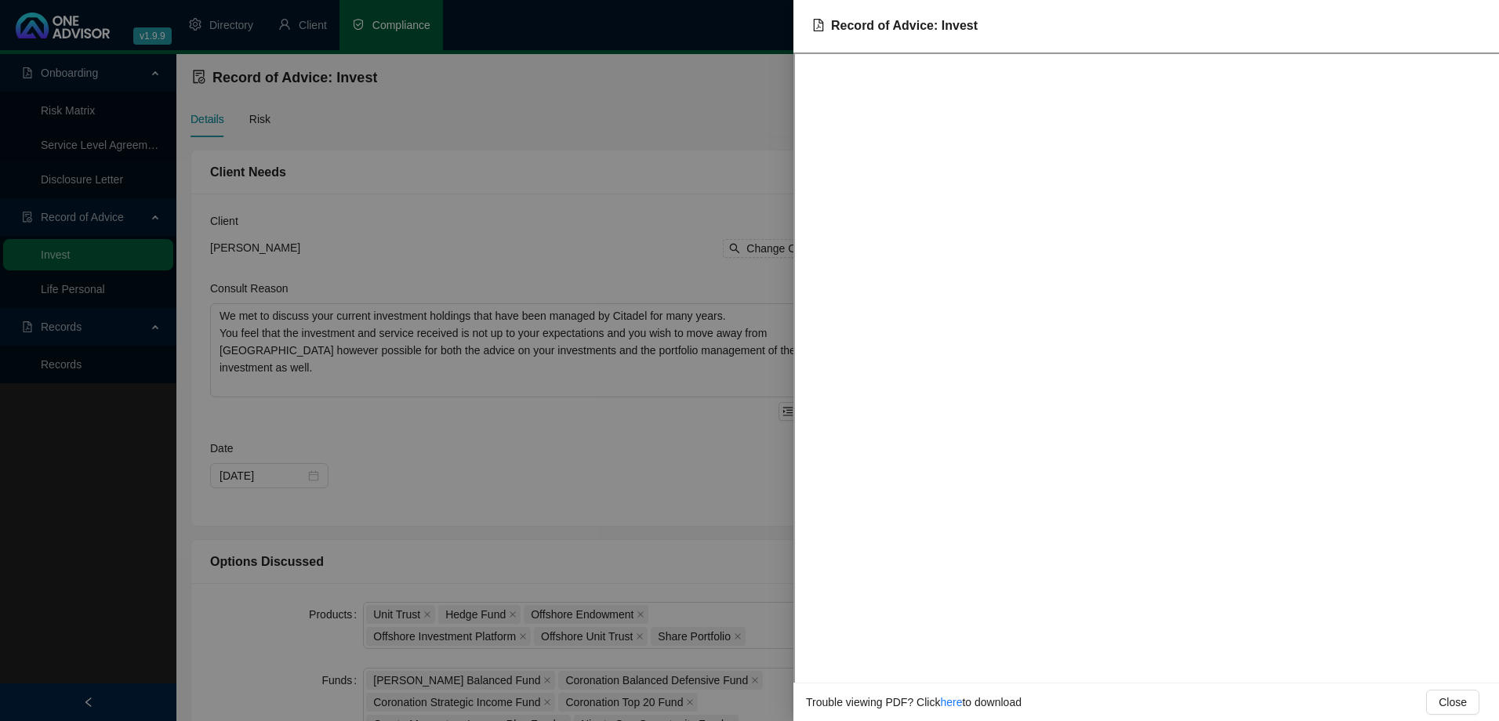
click at [594, 197] on div at bounding box center [749, 360] width 1499 height 721
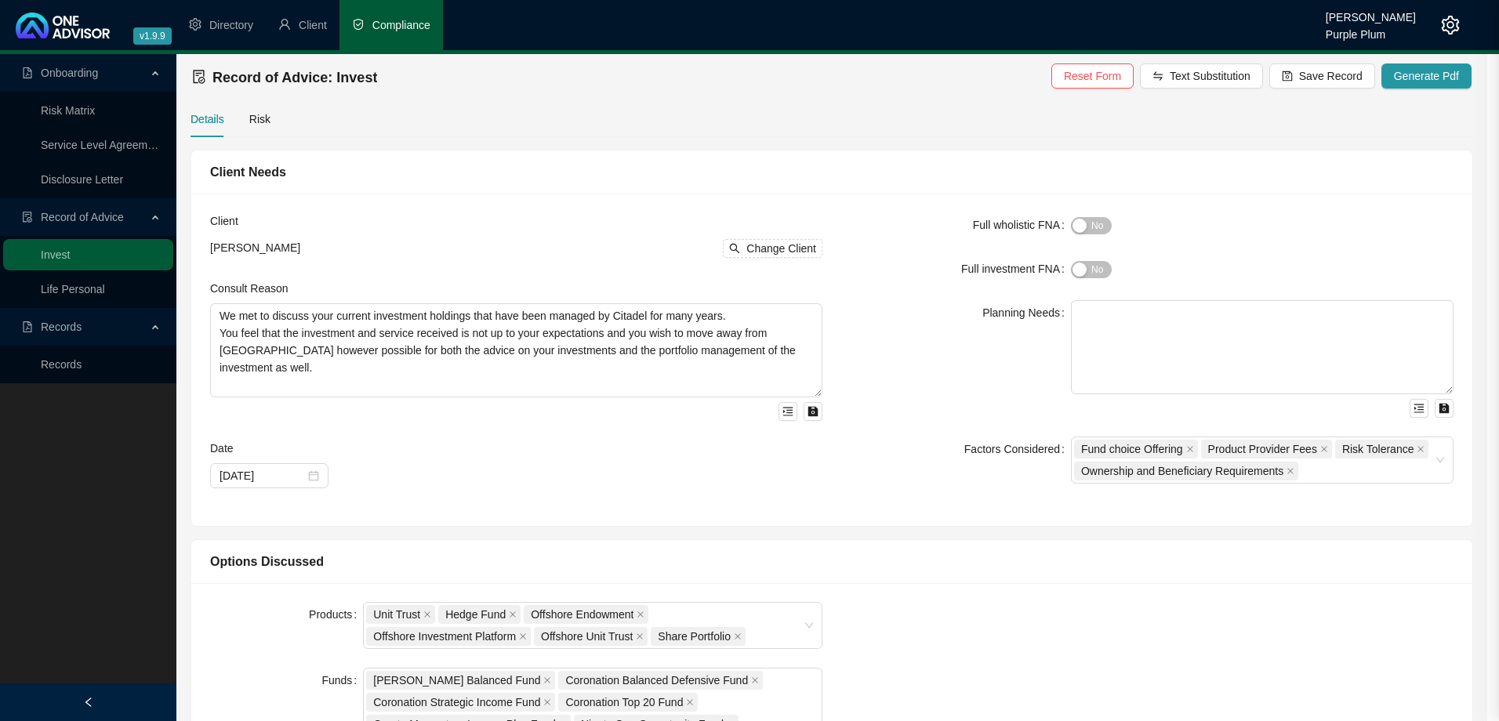
click at [603, 196] on div at bounding box center [749, 360] width 1499 height 721
